Goal: Find specific page/section: Find specific page/section

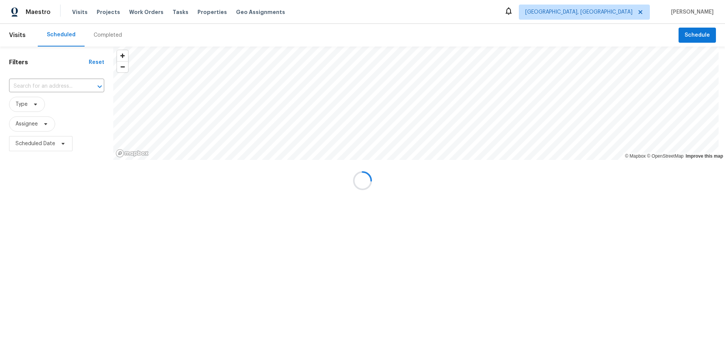
click at [24, 82] on div at bounding box center [362, 180] width 725 height 361
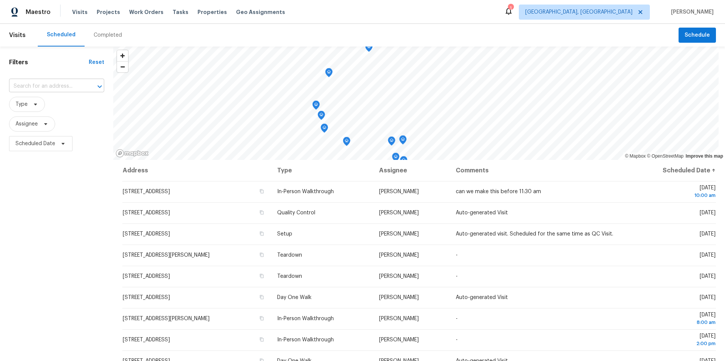
click at [39, 88] on input "text" at bounding box center [46, 86] width 74 height 12
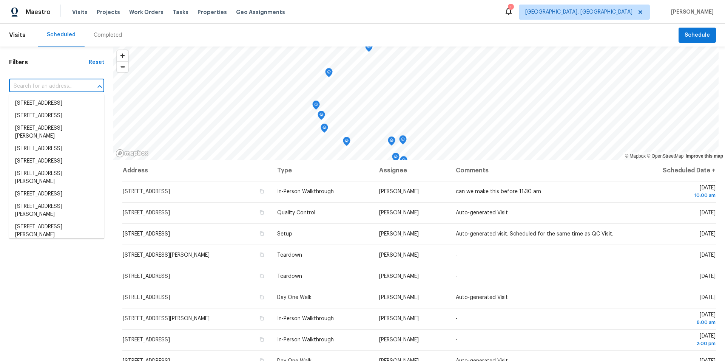
paste input "144 Tetcott St, Mooresville, NC 28115"
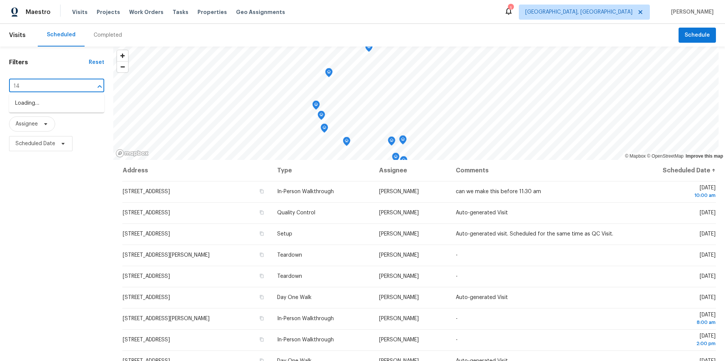
type input "1"
click at [34, 81] on input "text" at bounding box center [46, 86] width 74 height 12
click at [101, 37] on div "Completed" at bounding box center [108, 35] width 28 height 8
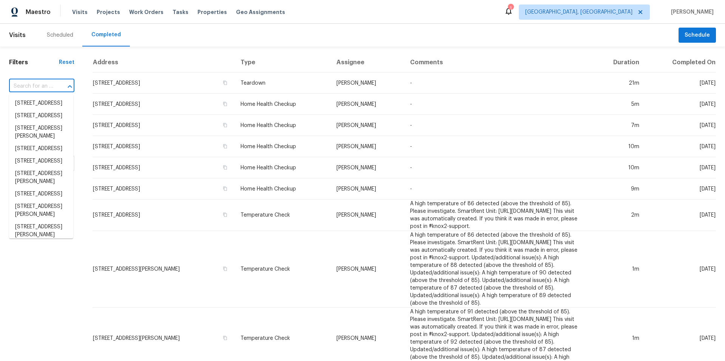
click at [30, 85] on input "text" at bounding box center [31, 86] width 44 height 12
paste input "144 Tetcott St, Mooresville, NC 28115"
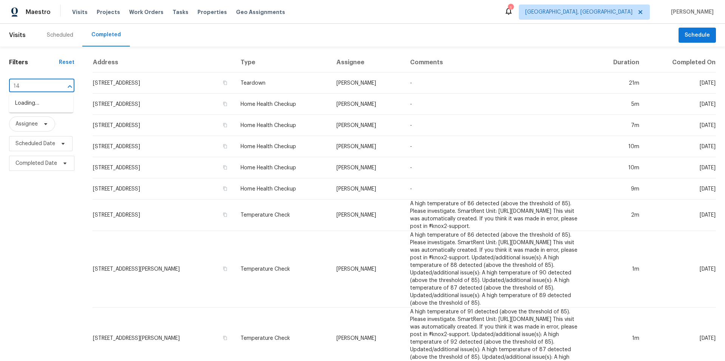
type input "1"
click at [104, 62] on th "Address" at bounding box center [164, 63] width 142 height 20
click at [58, 63] on h1 "Filters" at bounding box center [34, 63] width 50 height 8
click at [65, 60] on div "Reset" at bounding box center [66, 63] width 15 height 8
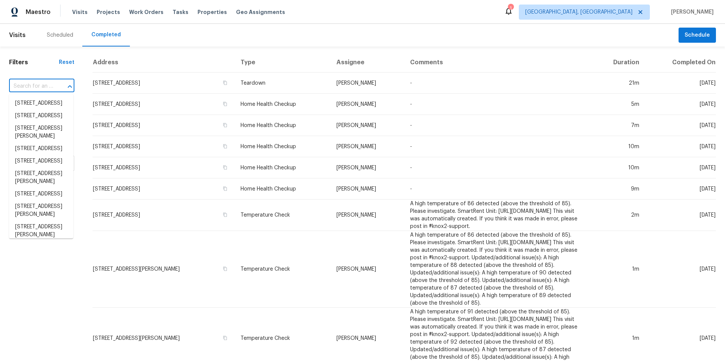
click at [36, 82] on input "text" at bounding box center [31, 86] width 44 height 12
paste input "144 Tetcott St, Mooresville, NC 28115"
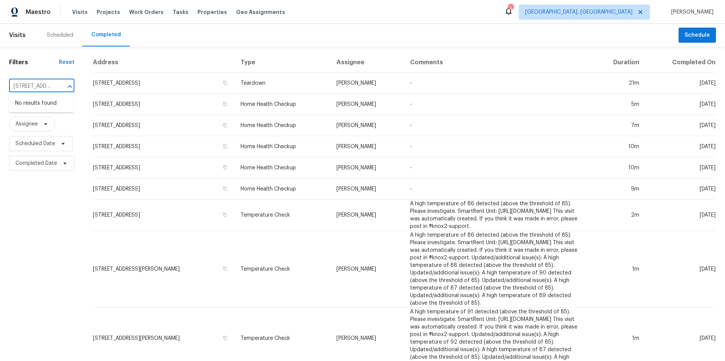
type input "144 Tetcott St"
